Goal: Information Seeking & Learning: Learn about a topic

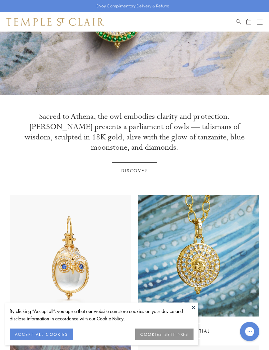
scroll to position [130, 0]
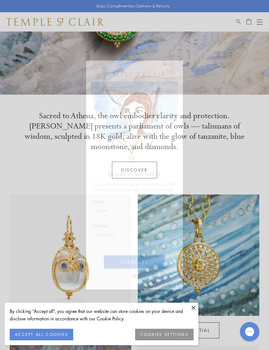
click at [176, 71] on circle "Close dialog" at bounding box center [175, 68] width 8 height 8
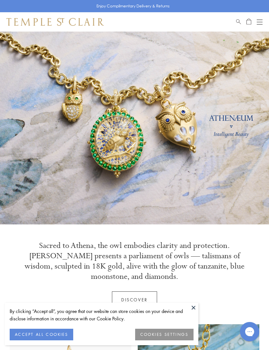
scroll to position [0, 0]
click at [266, 22] on div "Shop Shop Categories Amulets Pendants & Charms Lockets Chains & Leather Cords E…" at bounding box center [134, 21] width 269 height 19
click at [258, 24] on button "Open navigation" at bounding box center [259, 22] width 6 height 8
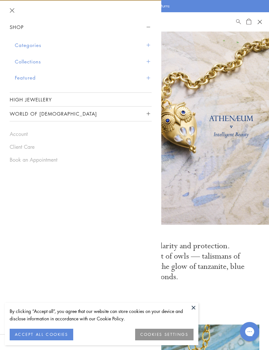
click at [146, 97] on link "High Jewellery" at bounding box center [81, 100] width 142 height 14
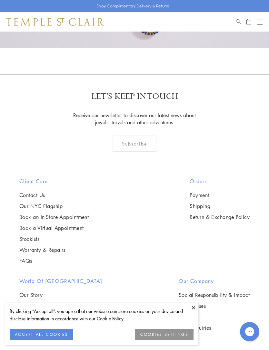
scroll to position [363, 0]
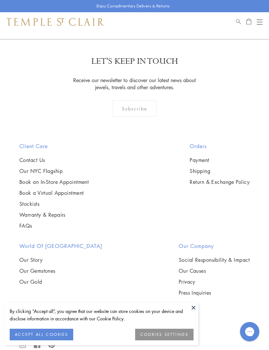
click at [37, 283] on link "Our Gold" at bounding box center [60, 281] width 83 height 7
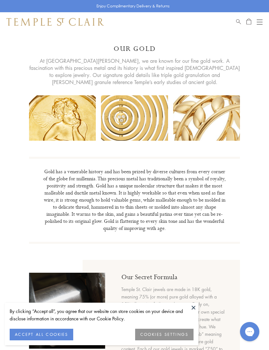
click at [261, 22] on div "Open navigation" at bounding box center [259, 22] width 6 height 0
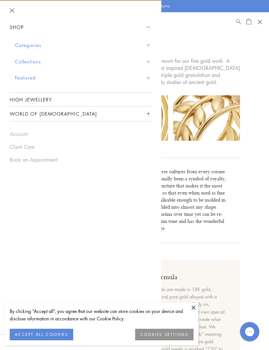
click at [148, 46] on span "Sidebar navigation" at bounding box center [148, 45] width 4 height 4
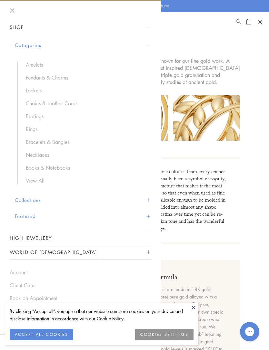
click at [51, 80] on link "Pendants & Charms" at bounding box center [85, 77] width 119 height 7
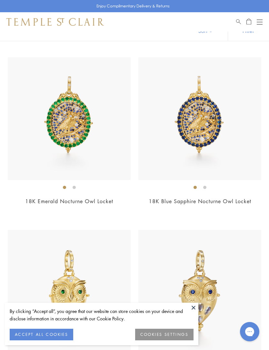
scroll to position [55, 0]
click at [196, 128] on img at bounding box center [199, 118] width 123 height 123
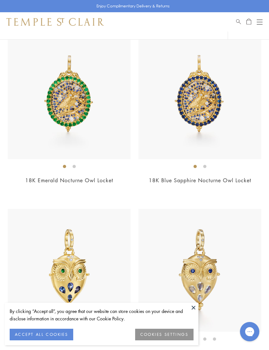
click at [79, 112] on img at bounding box center [69, 97] width 123 height 123
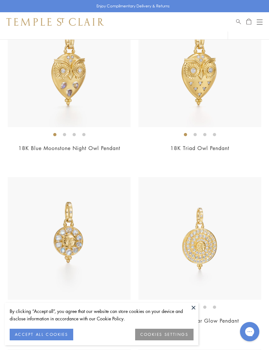
scroll to position [625, 0]
click at [84, 244] on img at bounding box center [69, 238] width 123 height 123
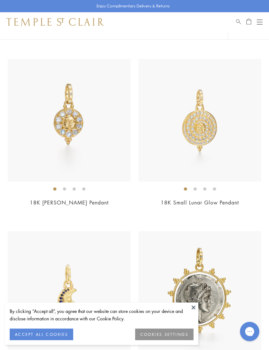
scroll to position [743, 0]
click at [224, 122] on img at bounding box center [199, 120] width 123 height 123
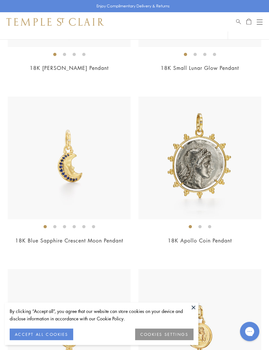
scroll to position [878, 0]
click at [83, 181] on img at bounding box center [69, 158] width 123 height 123
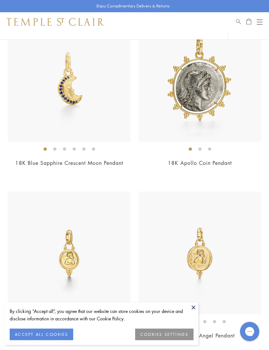
scroll to position [958, 0]
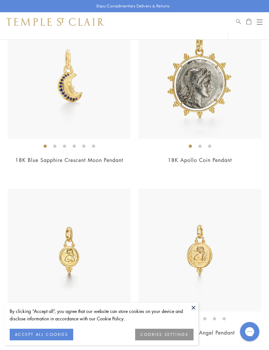
click at [218, 93] on img at bounding box center [199, 77] width 123 height 123
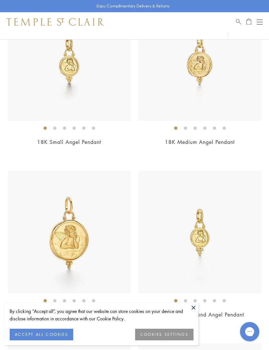
scroll to position [1147, 0]
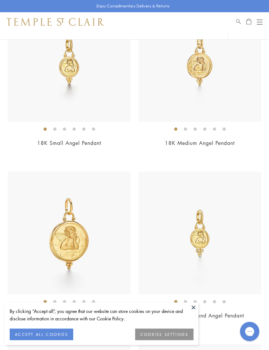
click at [205, 72] on img at bounding box center [199, 60] width 123 height 123
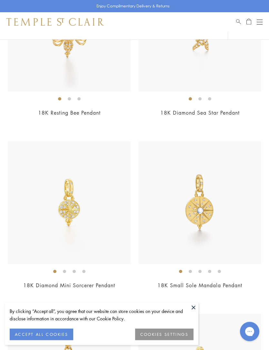
scroll to position [5156, 0]
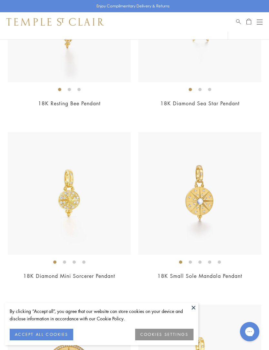
click at [245, 89] on div "18K Diamond Sea Star Pendant $2,250" at bounding box center [199, 37] width 123 height 156
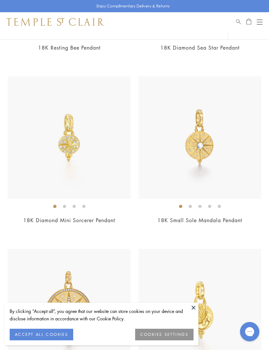
scroll to position [5453, 0]
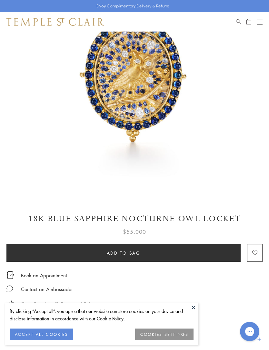
scroll to position [98, 0]
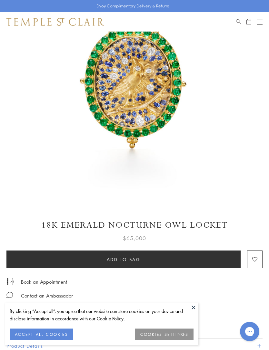
scroll to position [92, 0]
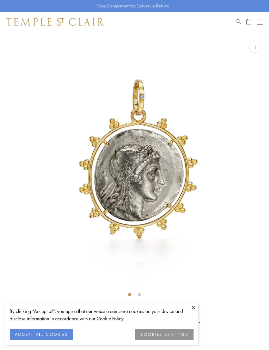
scroll to position [25, 0]
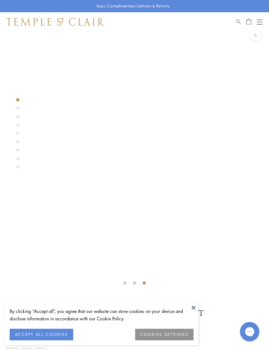
scroll to position [10, 0]
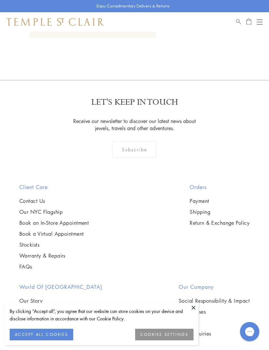
scroll to position [738, 0]
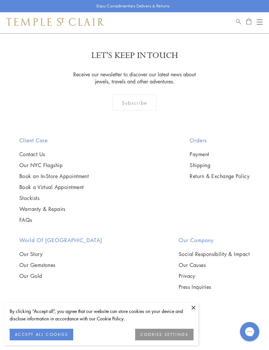
click at [38, 257] on link "Our Story" at bounding box center [60, 253] width 83 height 7
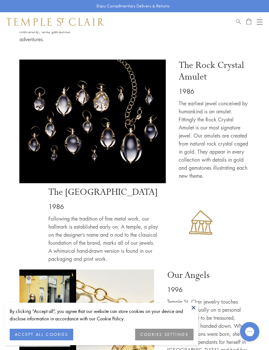
scroll to position [460, 0]
